Goal: Information Seeking & Learning: Learn about a topic

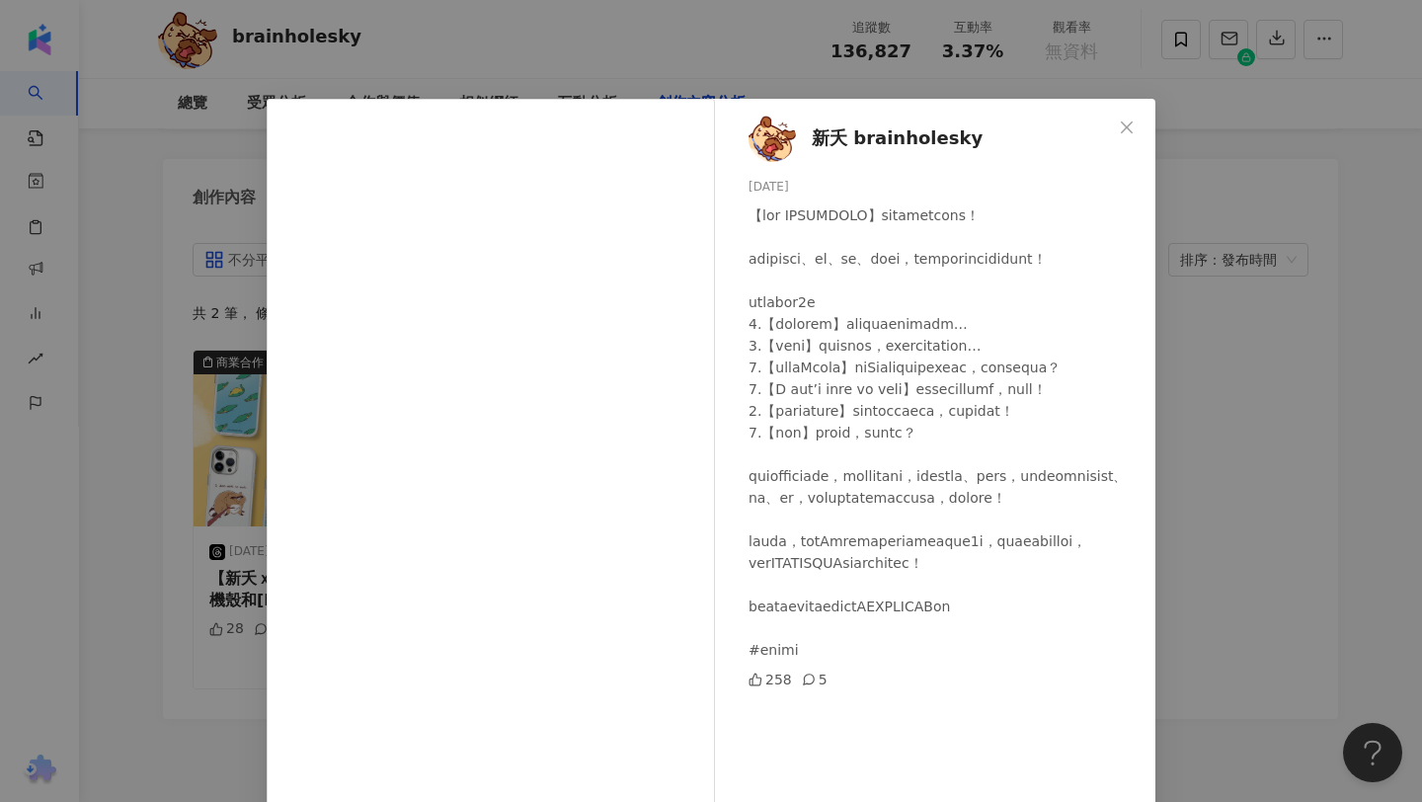
click at [159, 473] on div "新夭 brainholesky 2025/4/24 258 5 查看原始貼文" at bounding box center [711, 401] width 1422 height 802
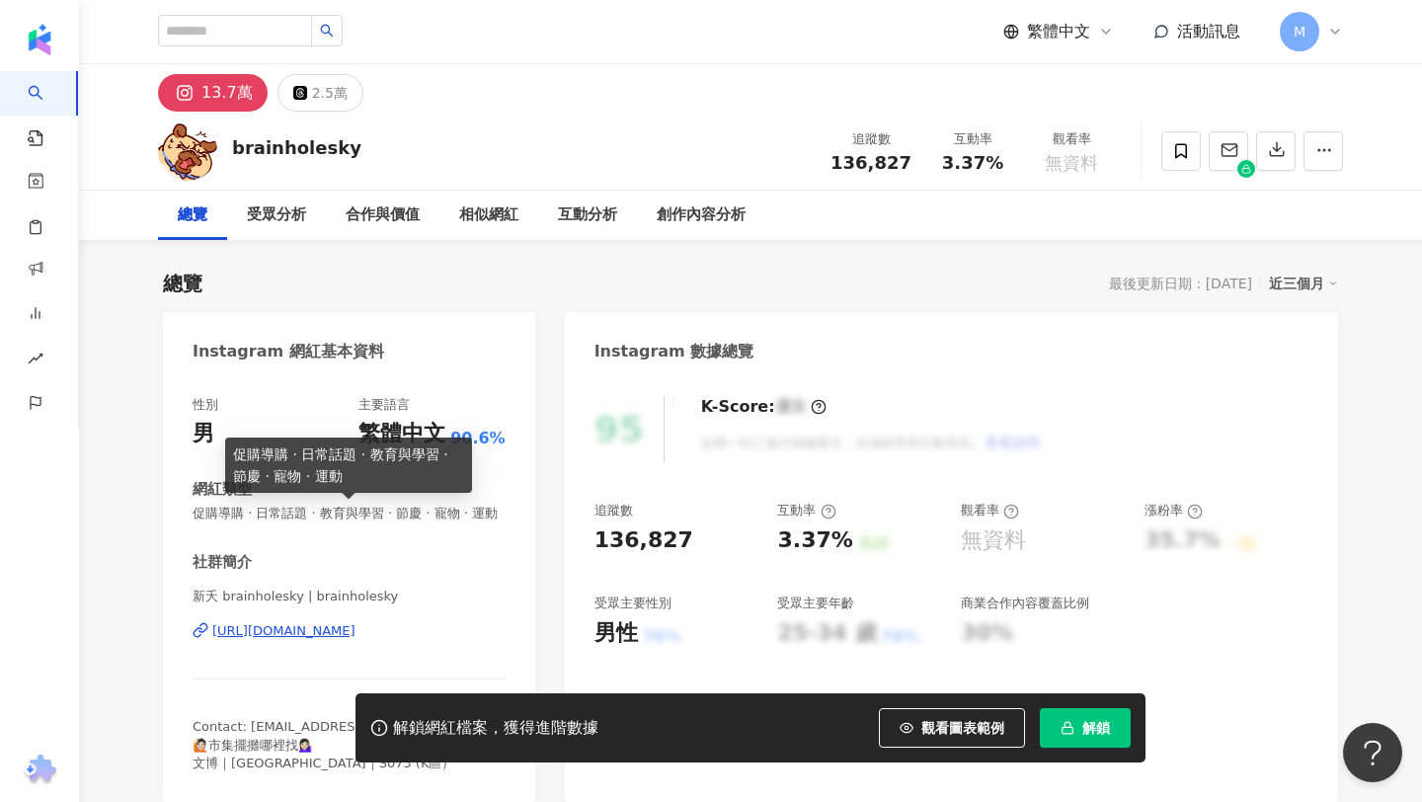
click at [261, 518] on span "促購導購 · 日常話題 · 教育與學習 · 節慶 · 寵物 · 運動" at bounding box center [349, 513] width 313 height 18
click at [262, 519] on span "促購導購 · 日常話題 · 教育與學習 · 節慶 · 寵物 · 運動" at bounding box center [349, 513] width 313 height 18
copy span "促購導購 · 日常話題 · 教育與學習 · 節慶 · 寵物 · 運動"
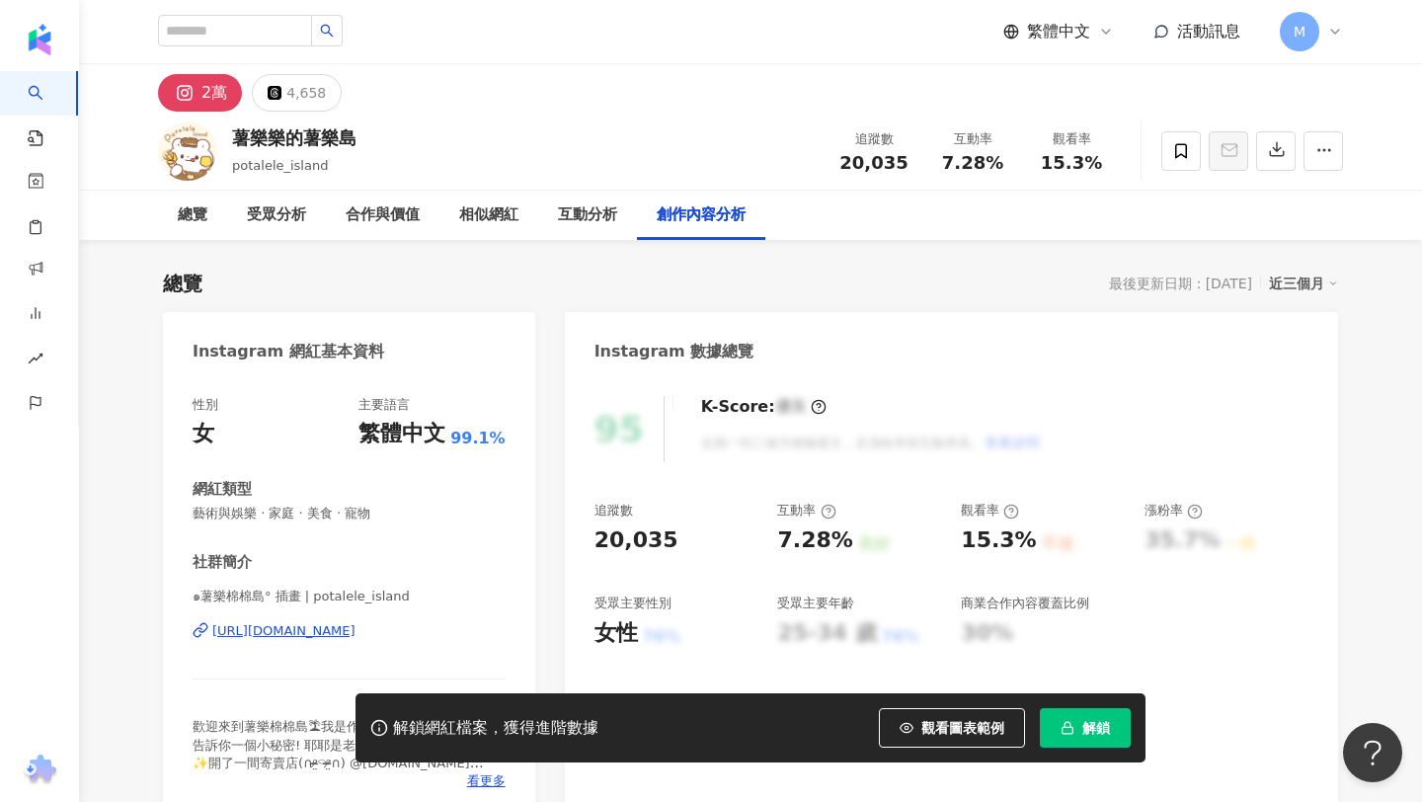
click at [270, 134] on div "薯樂樂的薯樂島" at bounding box center [294, 137] width 124 height 25
copy div "薯樂樂的薯樂島"
click at [294, 516] on span "藝術與娛樂 · 家庭 · 美食 · 寵物" at bounding box center [349, 513] width 313 height 18
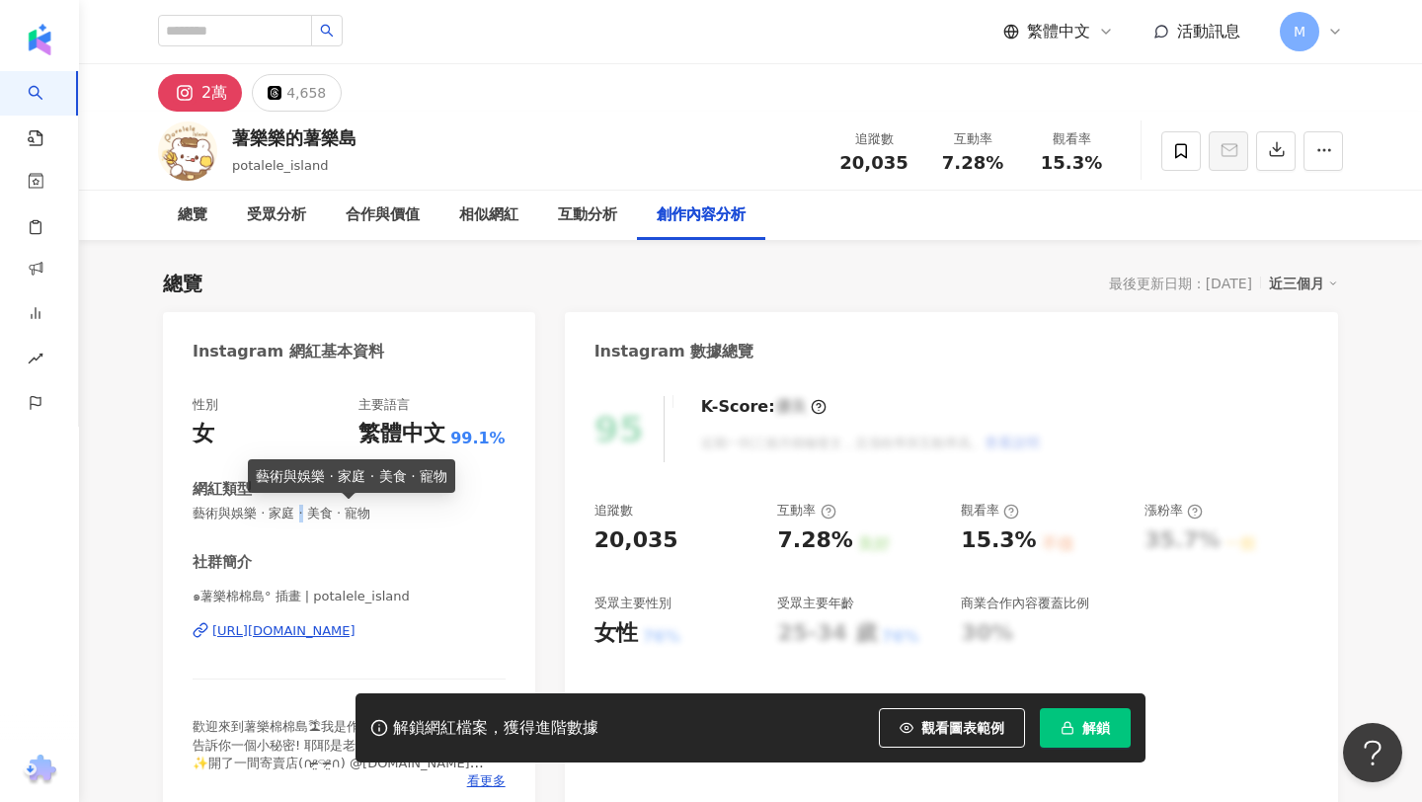
click at [294, 516] on span "藝術與娛樂 · 家庭 · 美食 · 寵物" at bounding box center [349, 513] width 313 height 18
copy span "藝術與娛樂 · 家庭 · 美食 · 寵物"
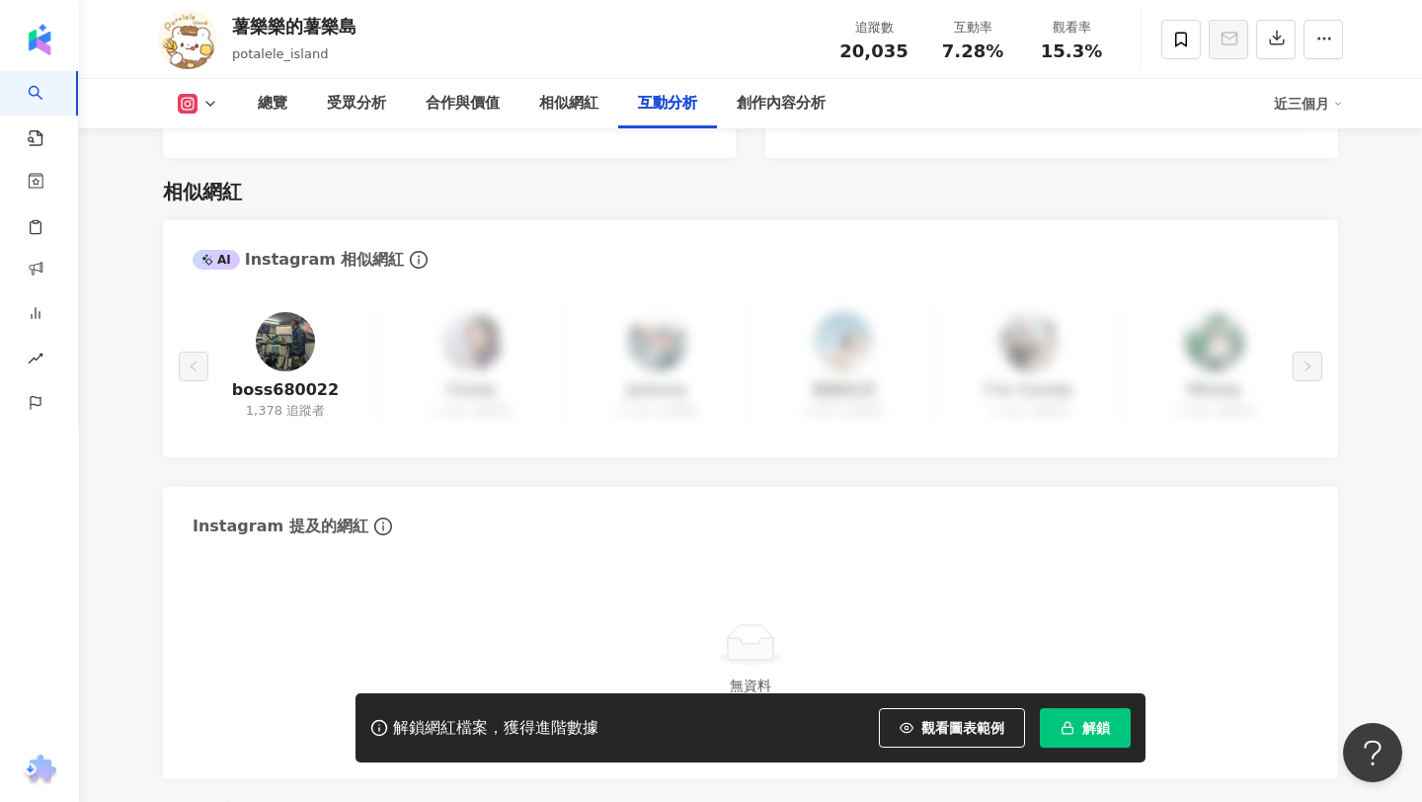
scroll to position [6125, 0]
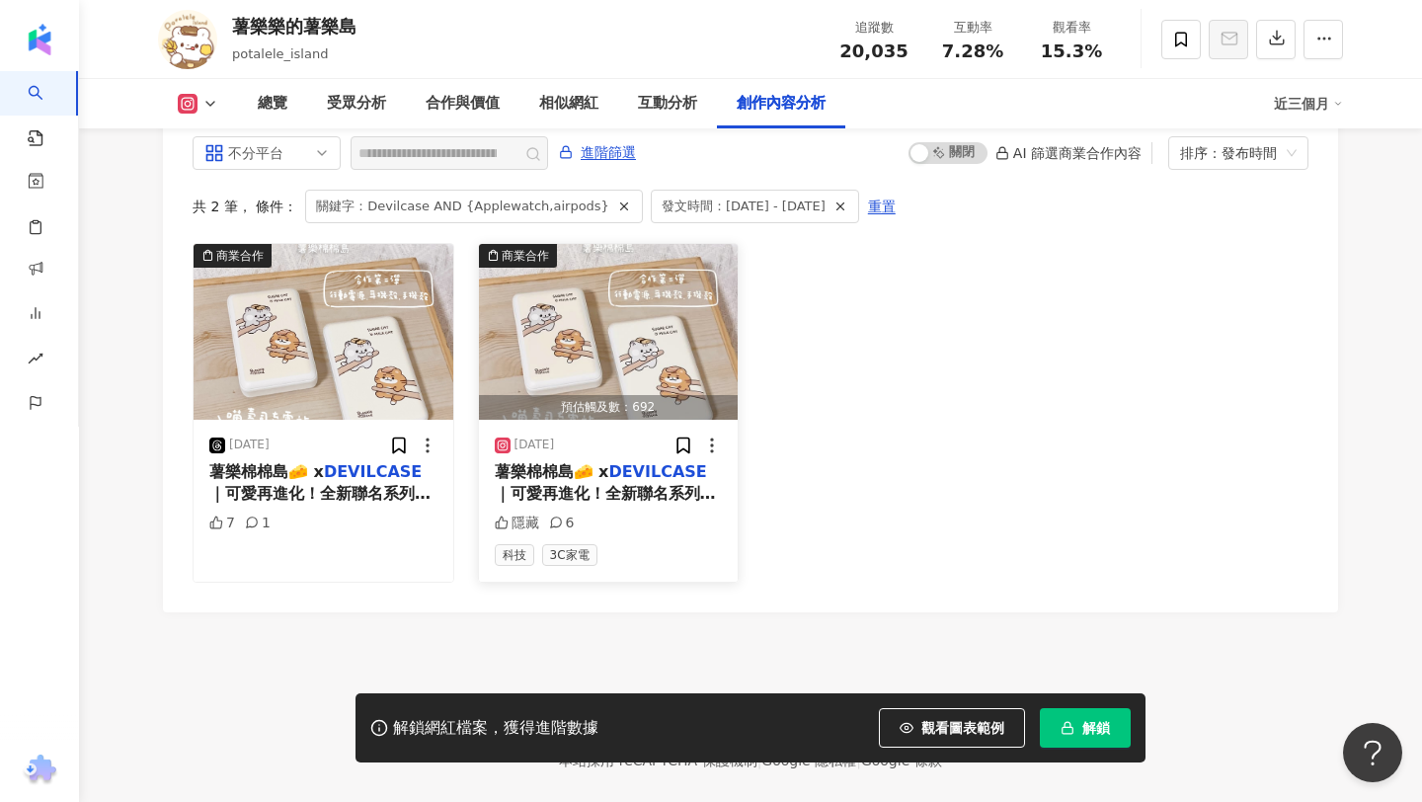
click at [609, 484] on span "｜可愛再進化！全新聯名系列療癒登場！ 這次全新系列，讓薯樂棉棉島的可愛夥伴們，不只在手機殼上，更延伸到你的日常生活中，時時刻刻都被滿滿的溫暖與可愛包圍！🥰 ✨…" at bounding box center [608, 626] width 227 height 284
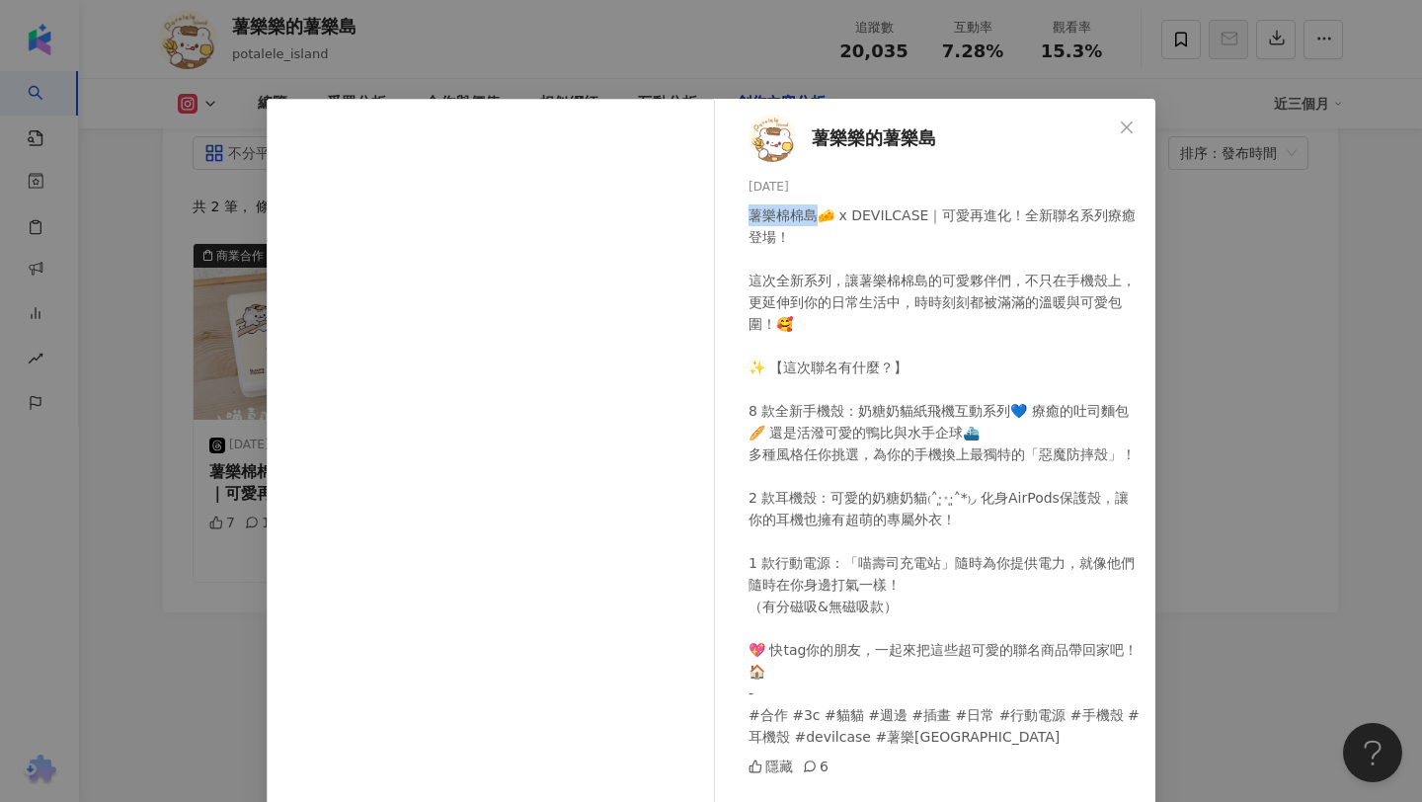
drag, startPoint x: 811, startPoint y: 210, endPoint x: 751, endPoint y: 206, distance: 59.4
click at [750, 206] on div "薯樂棉棉島🧀 x DEVILCASE｜可愛再進化！全新聯名系列療癒登場！ 這次全新系列，讓薯樂棉棉島的可愛夥伴們，不只在手機殼上，更延伸到你的日常生活中，時時…" at bounding box center [943, 475] width 391 height 543
copy div "薯樂棉棉島"
click at [1203, 384] on div "薯樂樂的薯樂島 2025/8/18 隱藏 6 查看原始貼文" at bounding box center [711, 401] width 1422 height 802
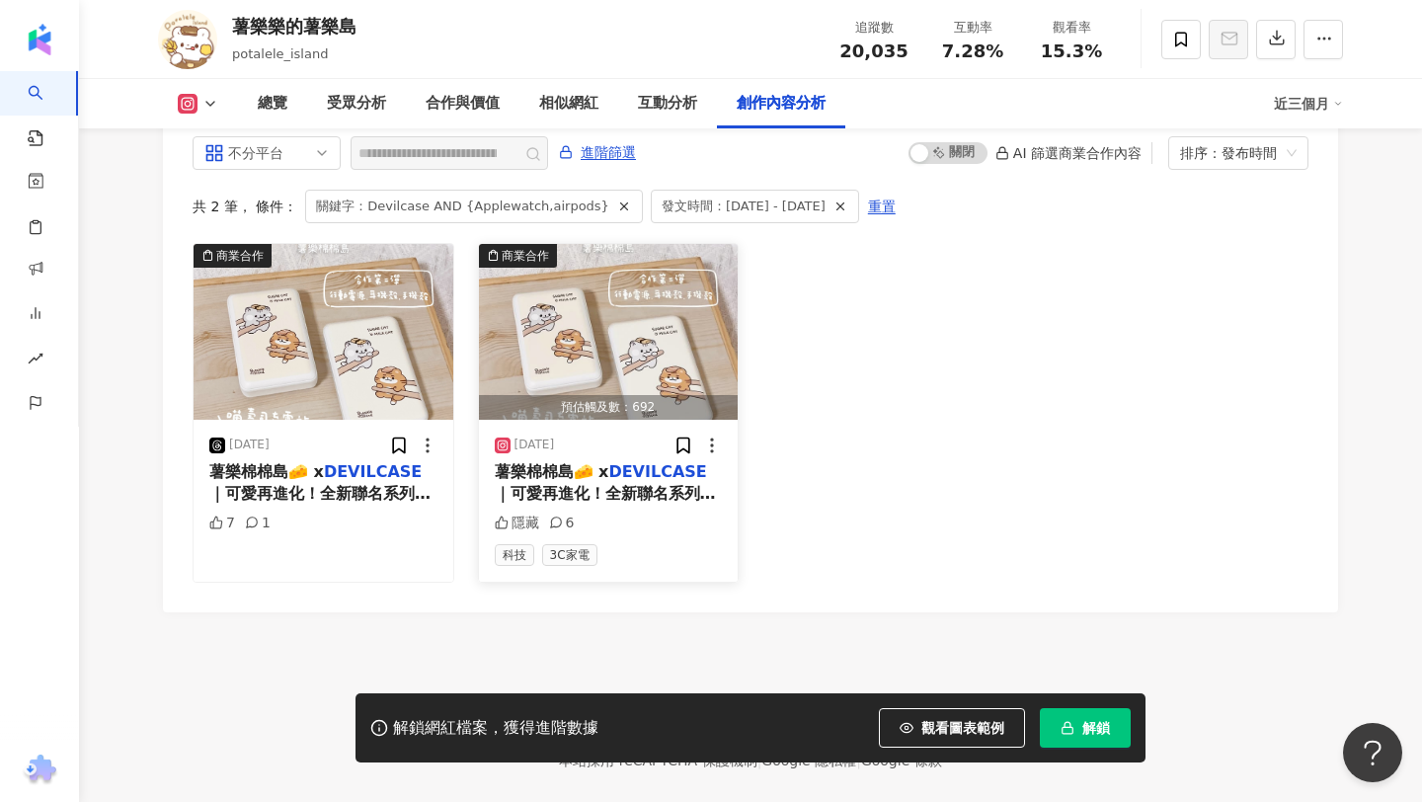
click at [530, 462] on span "薯樂棉棉島🧀 x" at bounding box center [552, 471] width 115 height 19
